Goal: Transaction & Acquisition: Purchase product/service

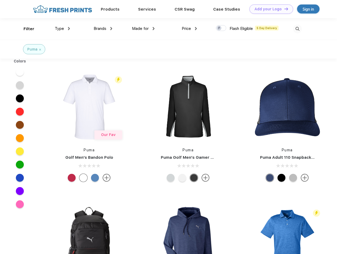
click at [269, 9] on link "Add your Logo Design Tool" at bounding box center [271, 8] width 44 height 9
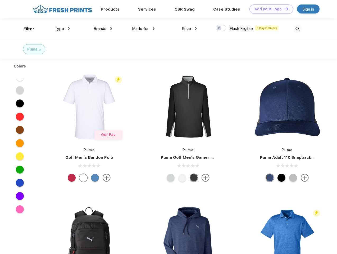
click at [0, 0] on div "Design Tool" at bounding box center [0, 0] width 0 height 0
click at [284, 9] on link "Add your Logo Design Tool" at bounding box center [271, 8] width 44 height 9
click at [25, 29] on div "Filter" at bounding box center [29, 29] width 11 height 6
click at [62, 29] on span "Type" at bounding box center [59, 28] width 9 height 5
click at [103, 29] on span "Brands" at bounding box center [100, 28] width 13 height 5
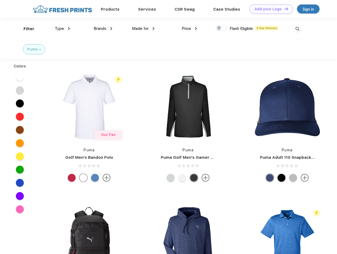
click at [143, 29] on span "Made for" at bounding box center [140, 28] width 17 height 5
click at [189, 29] on span "Price" at bounding box center [186, 28] width 9 height 5
click at [221, 28] on div at bounding box center [221, 28] width 10 height 6
click at [219, 28] on input "checkbox" at bounding box center [217, 26] width 3 height 3
click at [297, 29] on img at bounding box center [297, 29] width 9 height 9
